Goal: Task Accomplishment & Management: Manage account settings

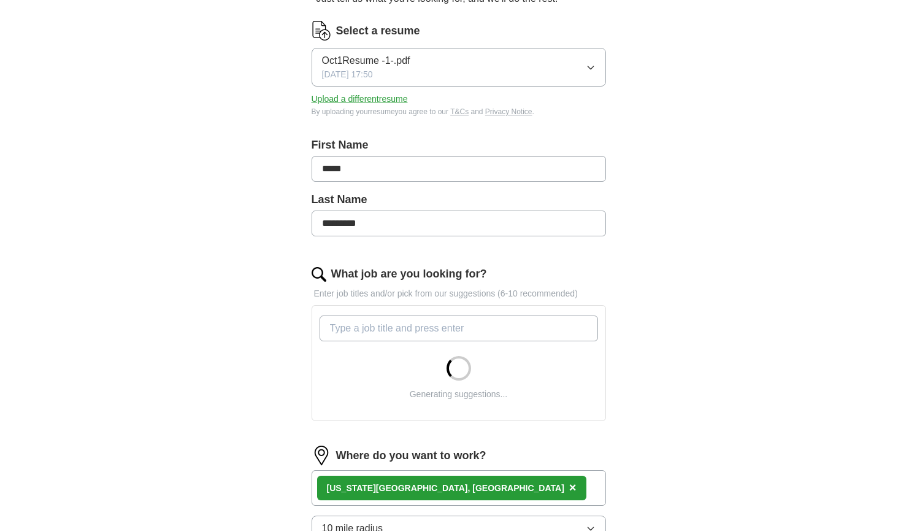
scroll to position [196, 0]
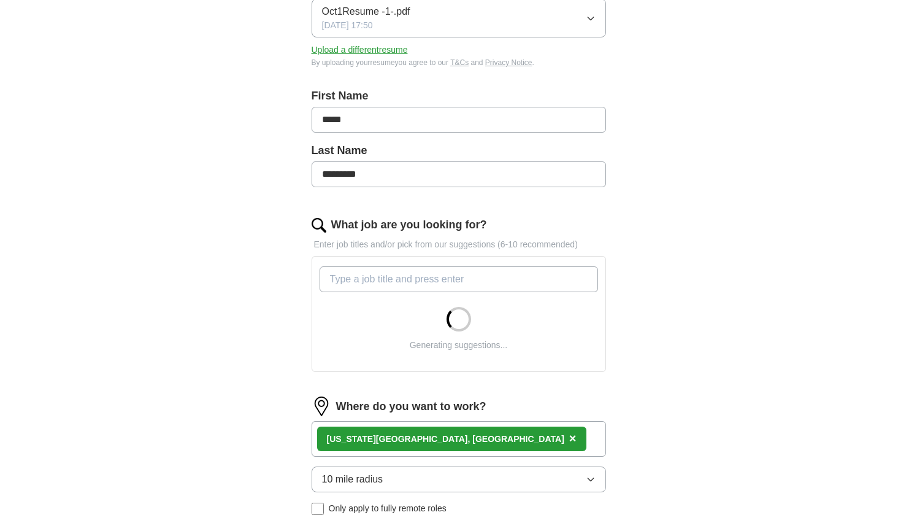
click at [457, 273] on input "What job are you looking for?" at bounding box center [459, 279] width 279 height 26
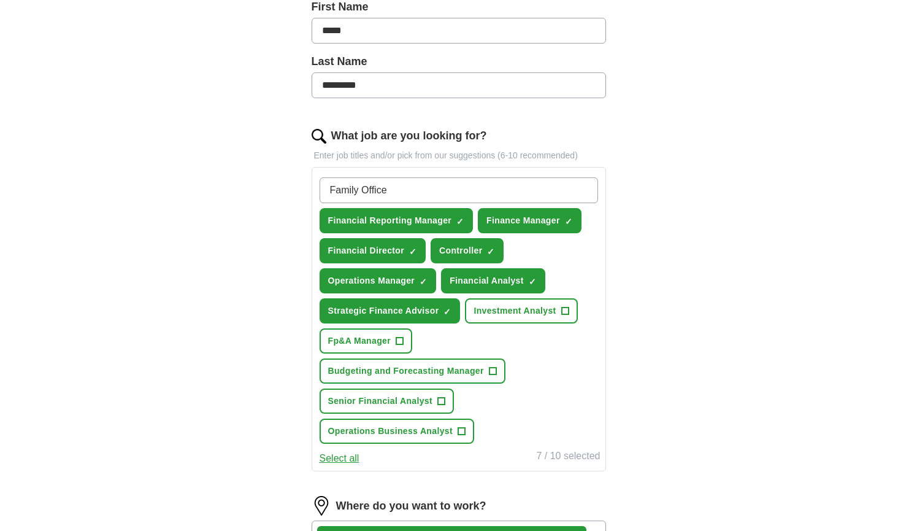
scroll to position [285, 0]
type input "Family Office"
click at [677, 178] on div "ApplyIQ Let ApplyIQ do the hard work of searching and applying for jobs. Just t…" at bounding box center [458, 261] width 785 height 1019
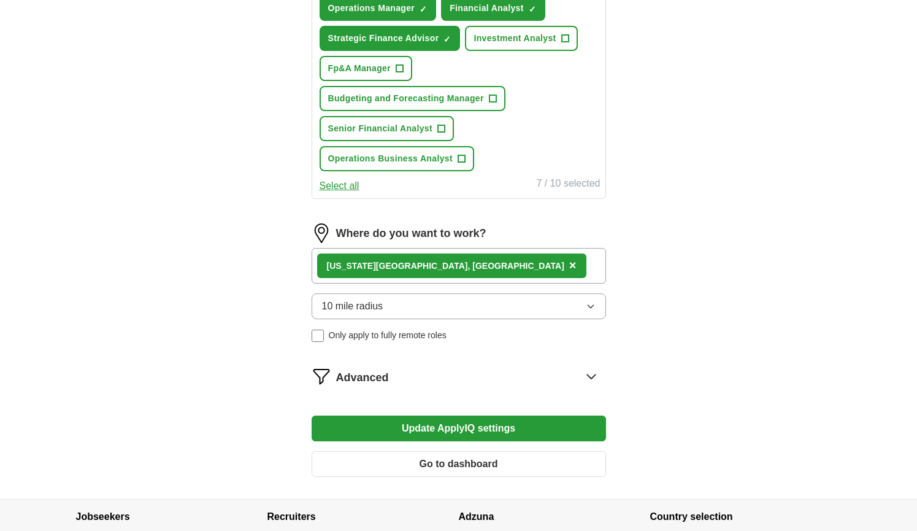
scroll to position [558, 0]
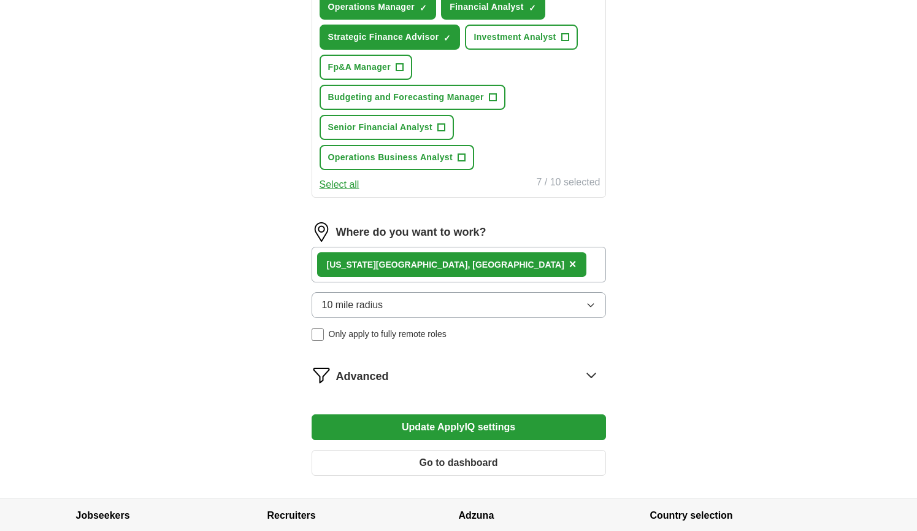
click at [488, 304] on button "10 mile radius" at bounding box center [459, 305] width 295 height 26
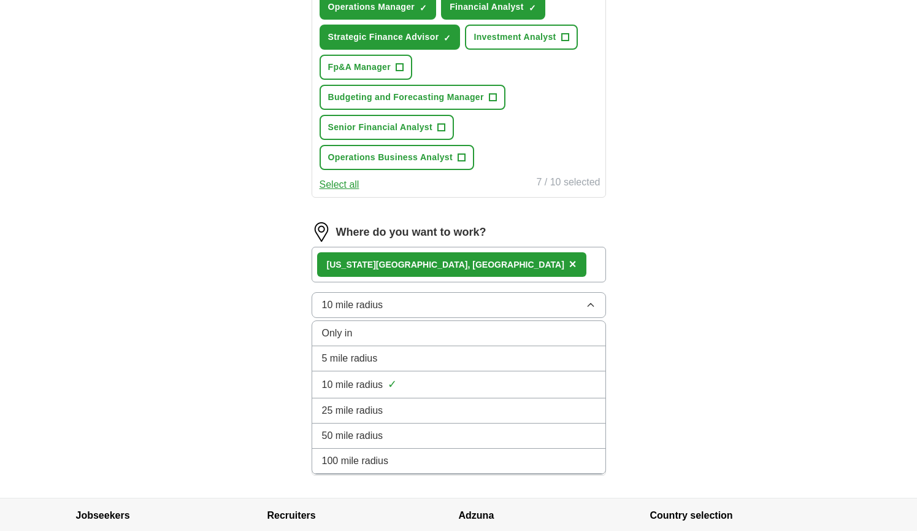
click at [470, 360] on div "5 mile radius" at bounding box center [459, 358] width 274 height 15
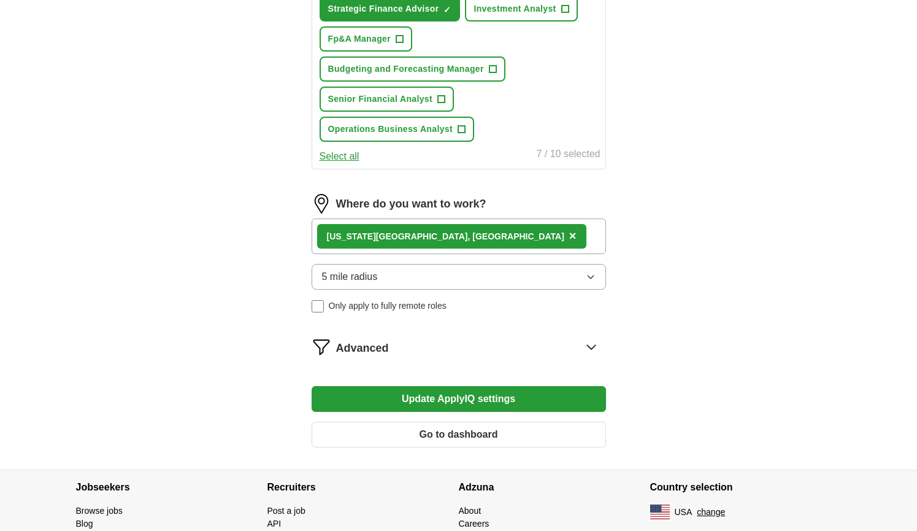
scroll to position [590, 0]
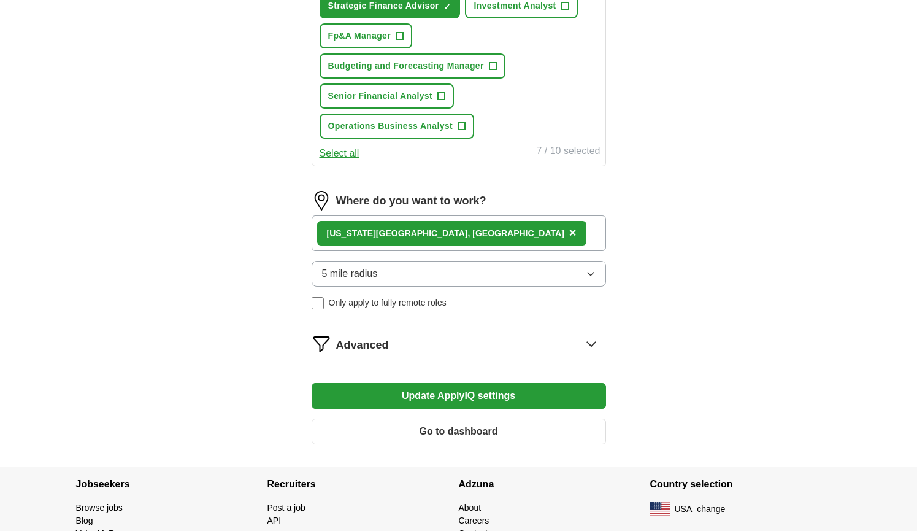
click at [392, 342] on div "Advanced" at bounding box center [471, 344] width 270 height 20
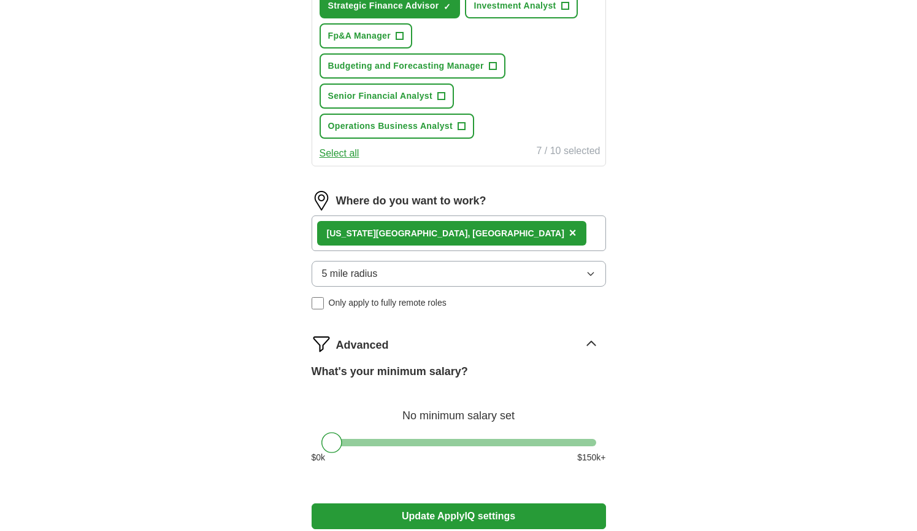
click at [392, 342] on div "Advanced" at bounding box center [471, 344] width 270 height 20
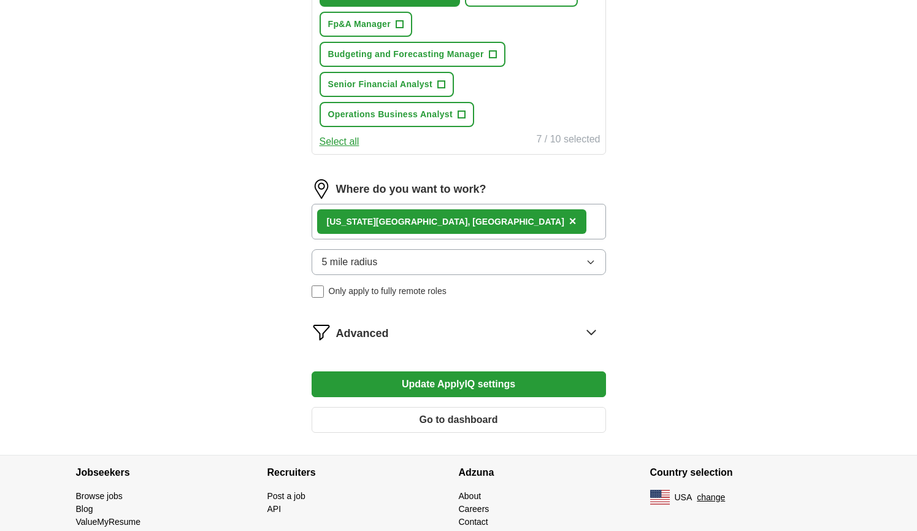
scroll to position [603, 0]
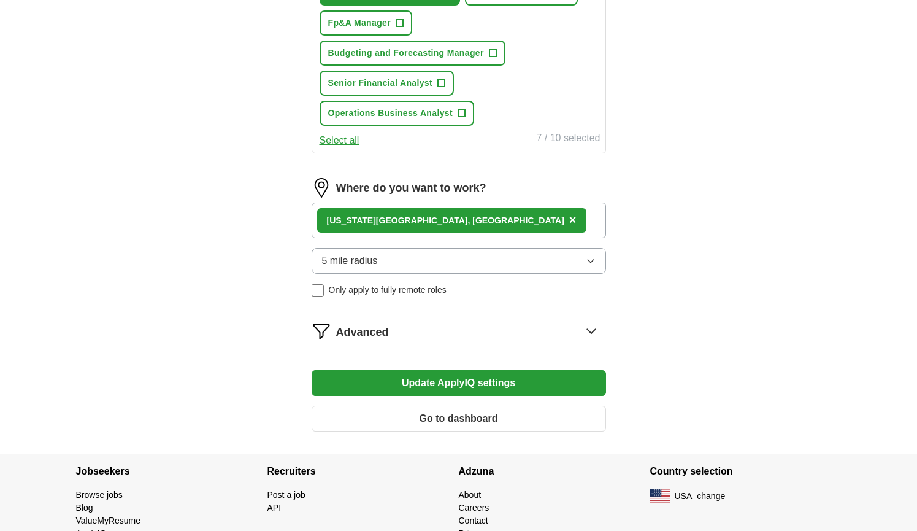
click at [507, 412] on button "Go to dashboard" at bounding box center [459, 419] width 295 height 26
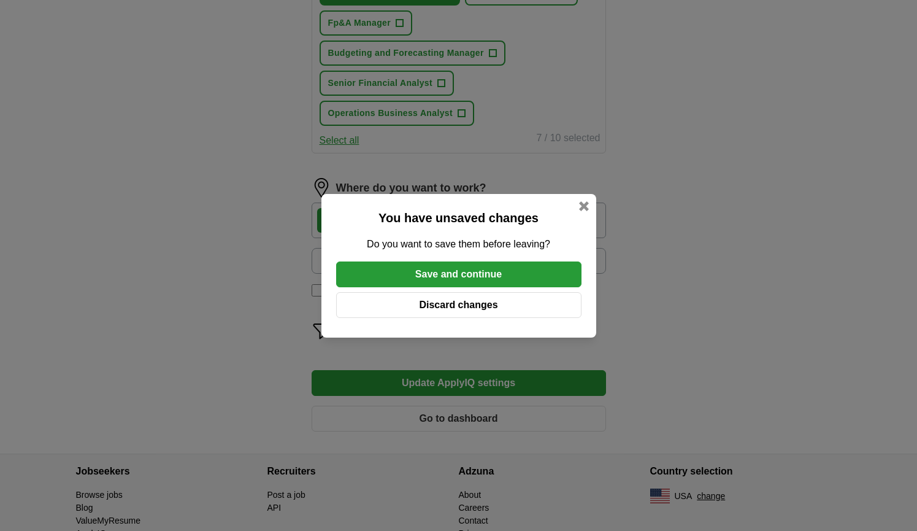
click at [471, 274] on button "Save and continue" at bounding box center [458, 274] width 245 height 26
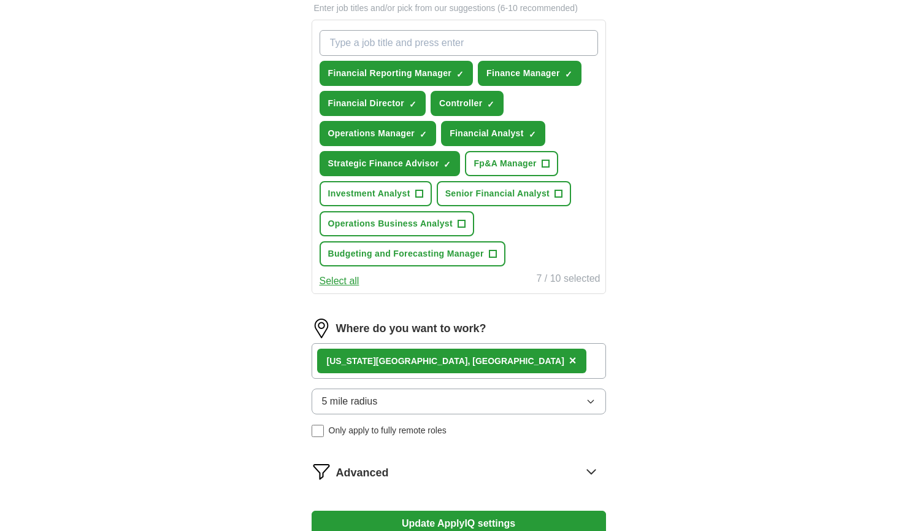
scroll to position [457, 0]
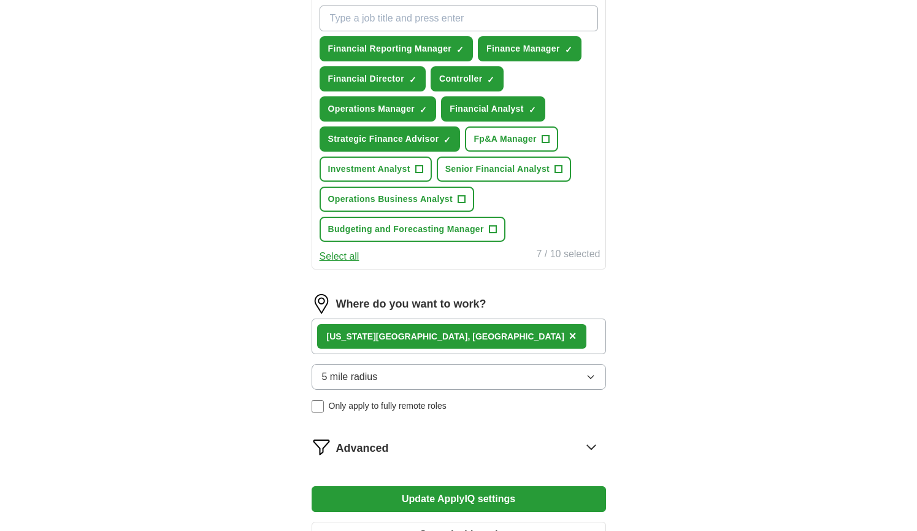
click at [369, 376] on span "5 mile radius" at bounding box center [350, 376] width 56 height 15
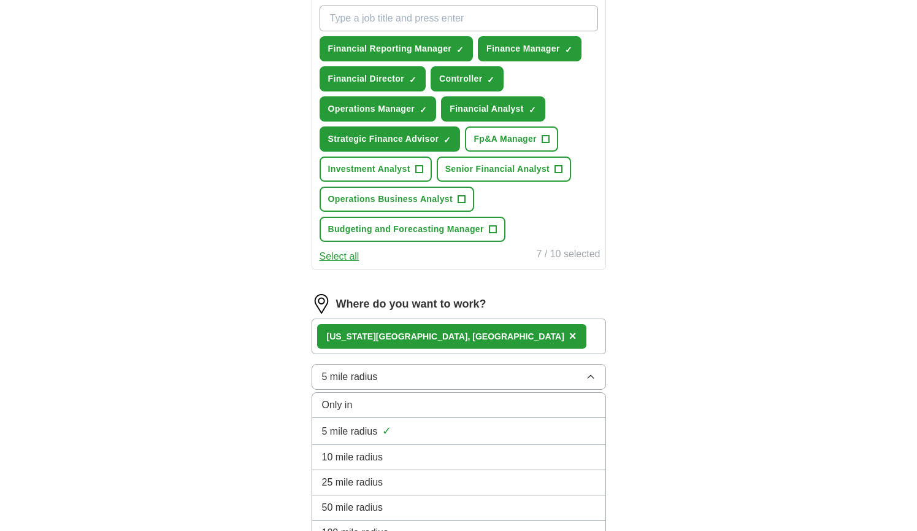
click at [369, 376] on span "5 mile radius" at bounding box center [350, 376] width 56 height 15
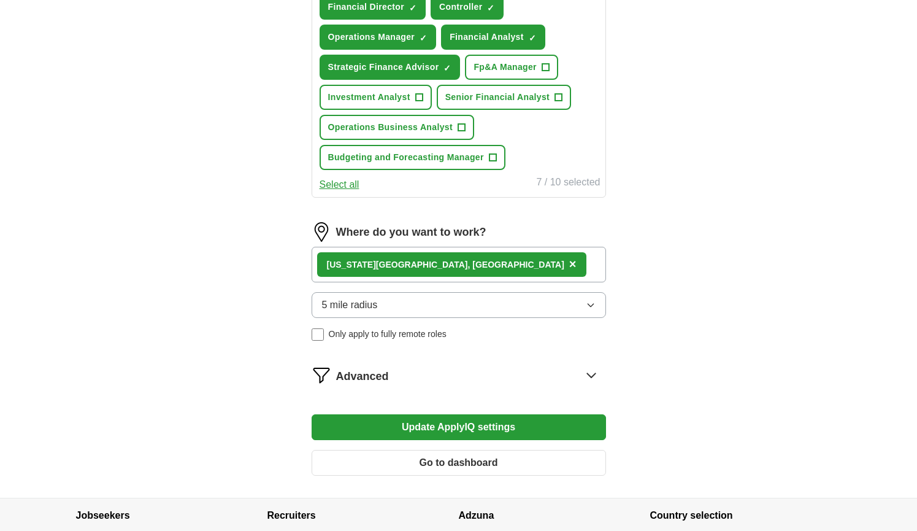
scroll to position [530, 0]
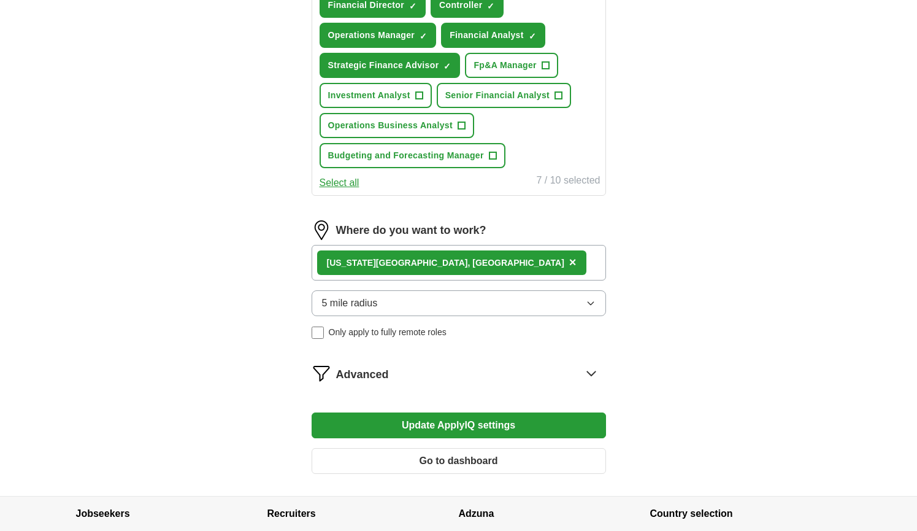
click at [369, 376] on span "Advanced" at bounding box center [362, 374] width 53 height 17
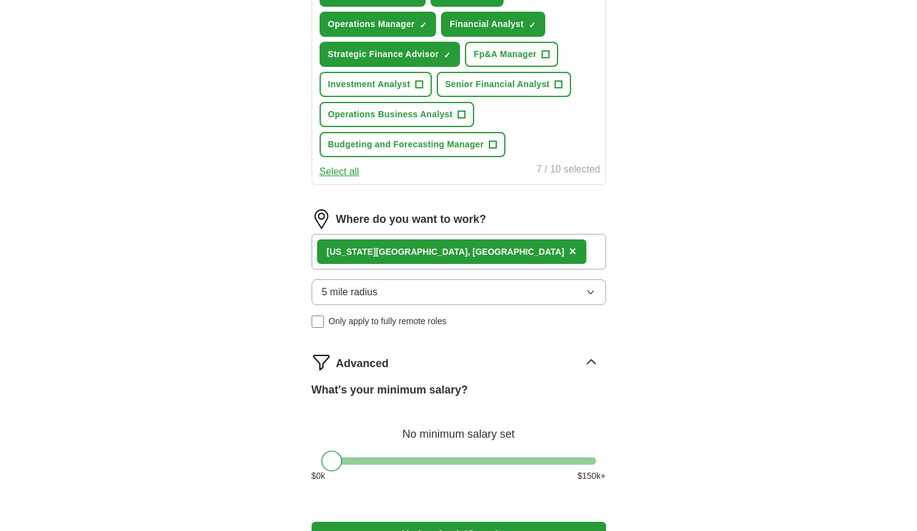
scroll to position [550, 0]
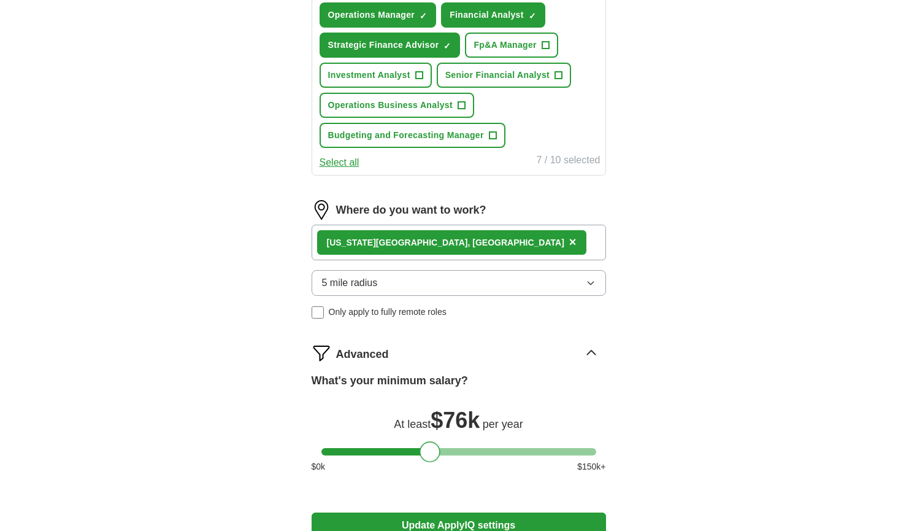
drag, startPoint x: 333, startPoint y: 456, endPoint x: 431, endPoint y: 452, distance: 98.3
click at [431, 452] on div at bounding box center [430, 451] width 21 height 21
drag, startPoint x: 431, startPoint y: 452, endPoint x: 453, endPoint y: 452, distance: 21.5
click at [453, 452] on div at bounding box center [451, 451] width 21 height 21
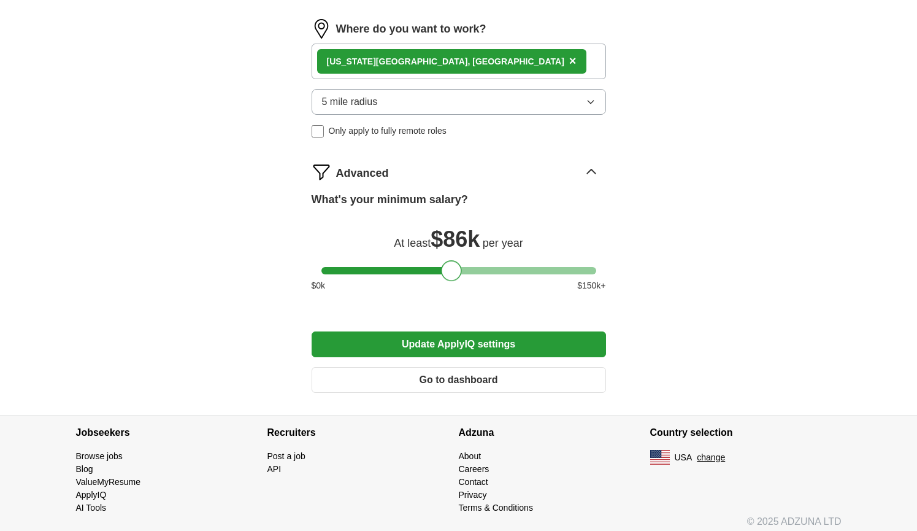
scroll to position [733, 0]
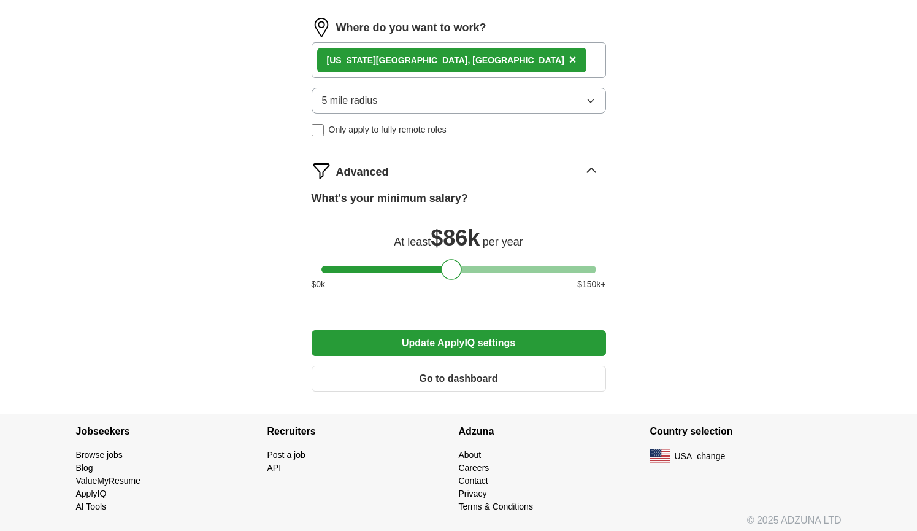
click at [442, 350] on button "Update ApplyIQ settings" at bounding box center [459, 343] width 295 height 26
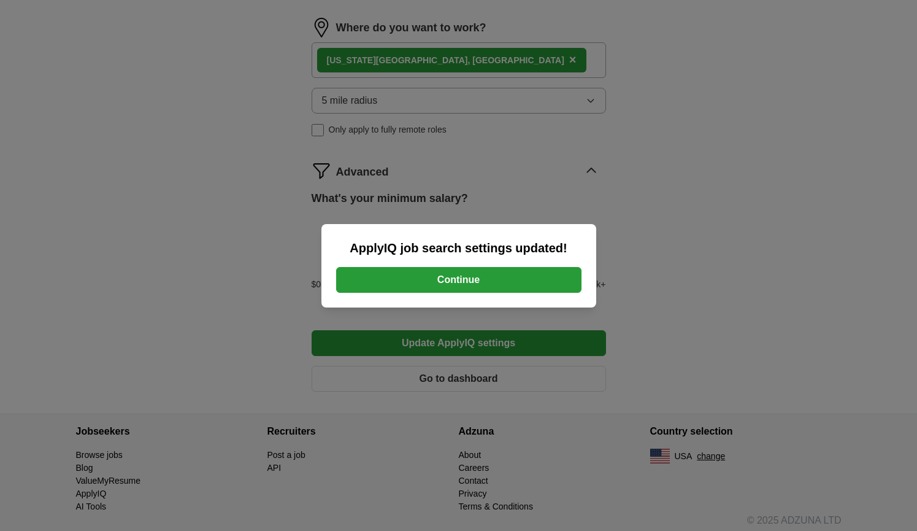
click at [451, 284] on button "Continue" at bounding box center [458, 280] width 245 height 26
